Goal: Check status: Check status

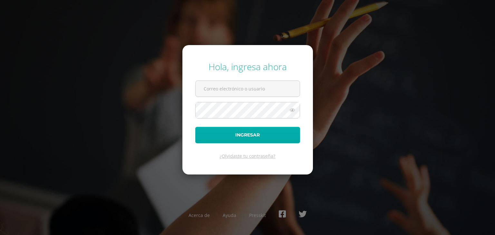
type input "tonob2@hotmail.com"
click at [236, 132] on button "Ingresar" at bounding box center [247, 135] width 105 height 16
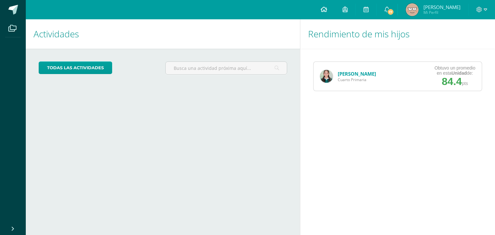
click at [326, 8] on icon at bounding box center [323, 9] width 6 height 6
click at [347, 74] on link "[PERSON_NAME]" at bounding box center [356, 74] width 38 height 6
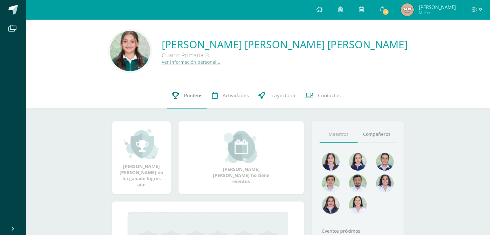
click at [193, 97] on span "Punteos" at bounding box center [193, 95] width 18 height 7
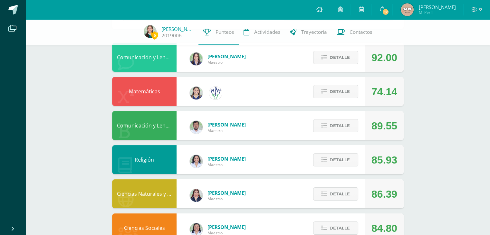
scroll to position [53, 0]
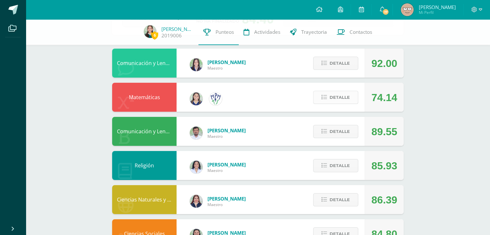
click at [340, 97] on span "Detalle" at bounding box center [339, 97] width 20 height 12
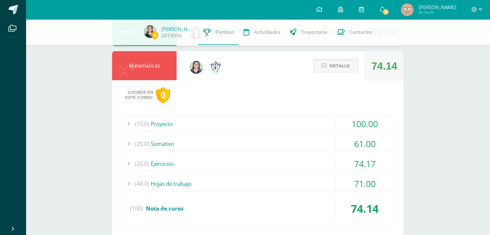
scroll to position [48, 0]
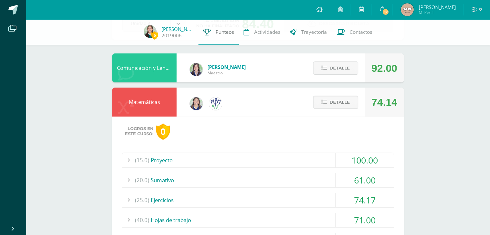
click at [223, 34] on span "Punteos" at bounding box center [224, 32] width 18 height 7
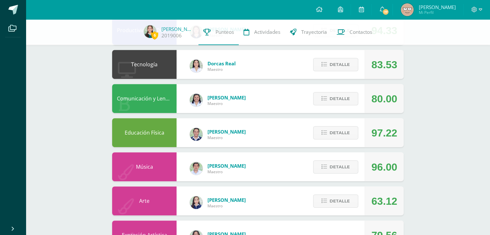
scroll to position [352, 0]
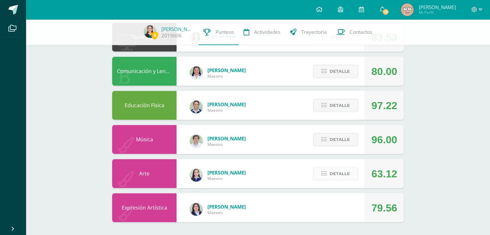
click at [339, 175] on span "Detalle" at bounding box center [339, 174] width 20 height 12
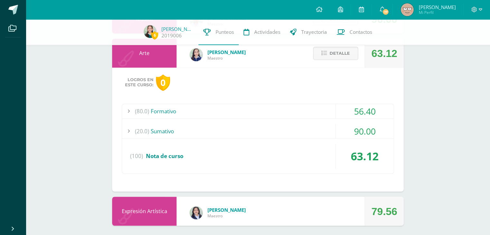
scroll to position [475, 0]
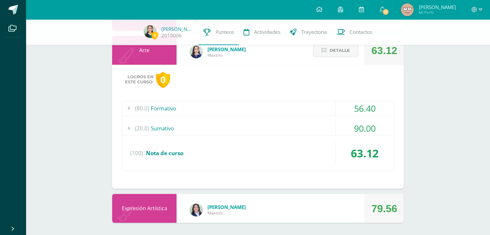
click at [166, 107] on div "(80.0) Formativo" at bounding box center [257, 108] width 271 height 14
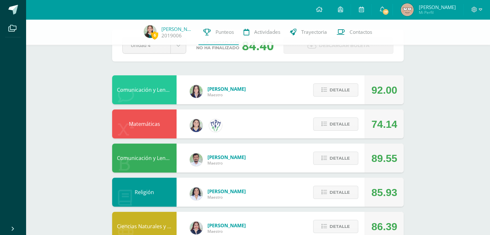
scroll to position [17, 0]
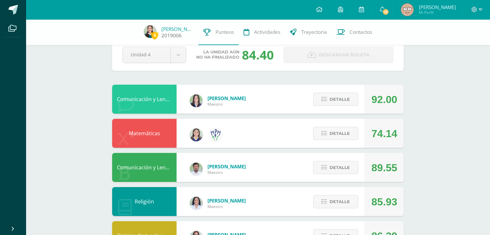
click at [178, 29] on link "[PERSON_NAME]" at bounding box center [177, 29] width 32 height 6
